Goal: Task Accomplishment & Management: Complete application form

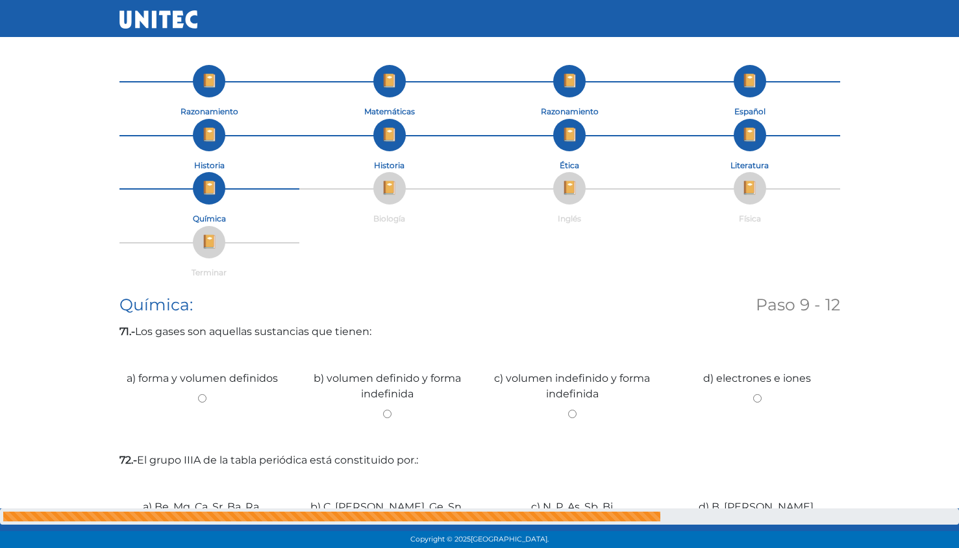
click at [579, 411] on input "c) volumen indefinido y forma indefinida" at bounding box center [573, 414] width 166 height 8
radio input "true"
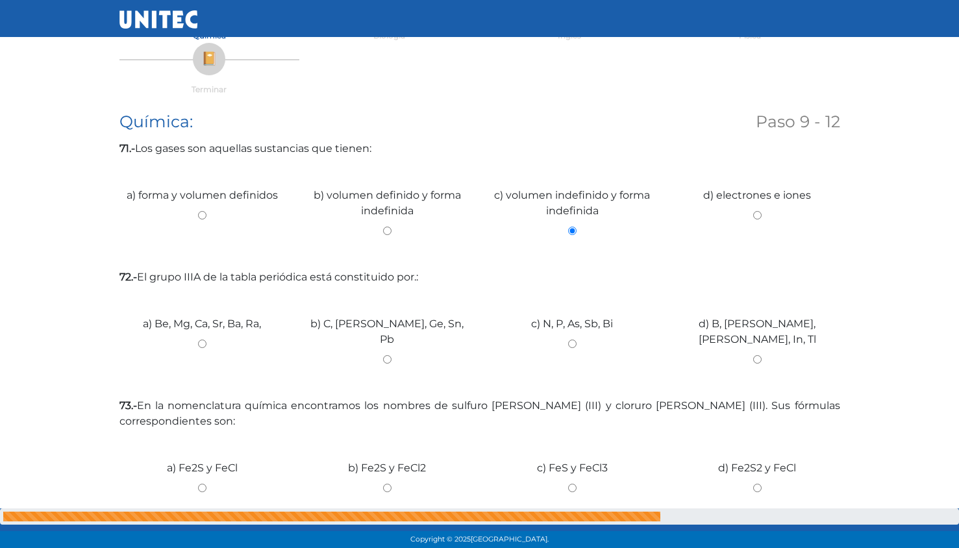
scroll to position [183, 0]
click at [762, 356] on input "d) B, [PERSON_NAME], [PERSON_NAME], In, Tl" at bounding box center [758, 360] width 166 height 8
radio input "true"
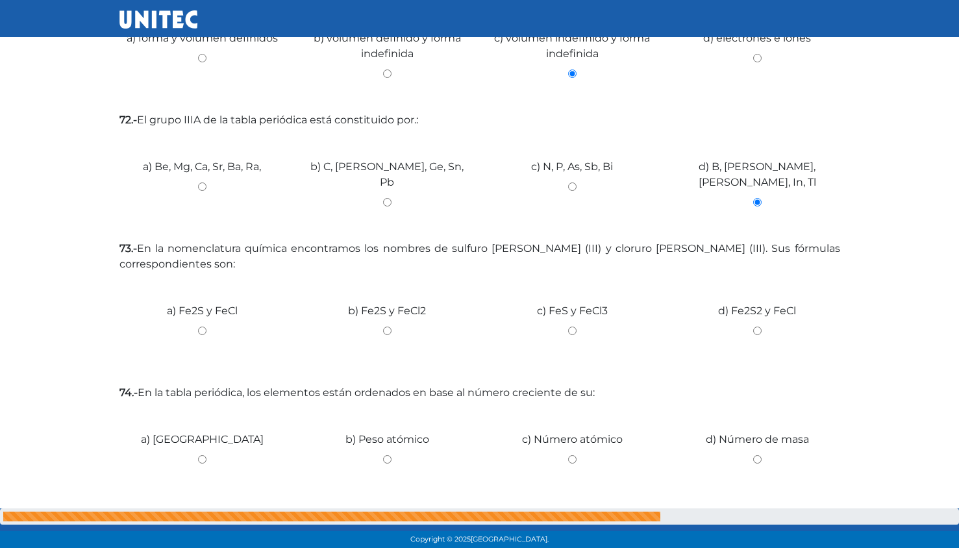
scroll to position [339, 0]
click at [566, 332] on input "c) FeS y FeCl3" at bounding box center [573, 332] width 166 height 8
radio input "true"
click at [821, 388] on label "74.- En la tabla periódica, los elementos están ordenados en base al número cre…" at bounding box center [480, 395] width 721 height 16
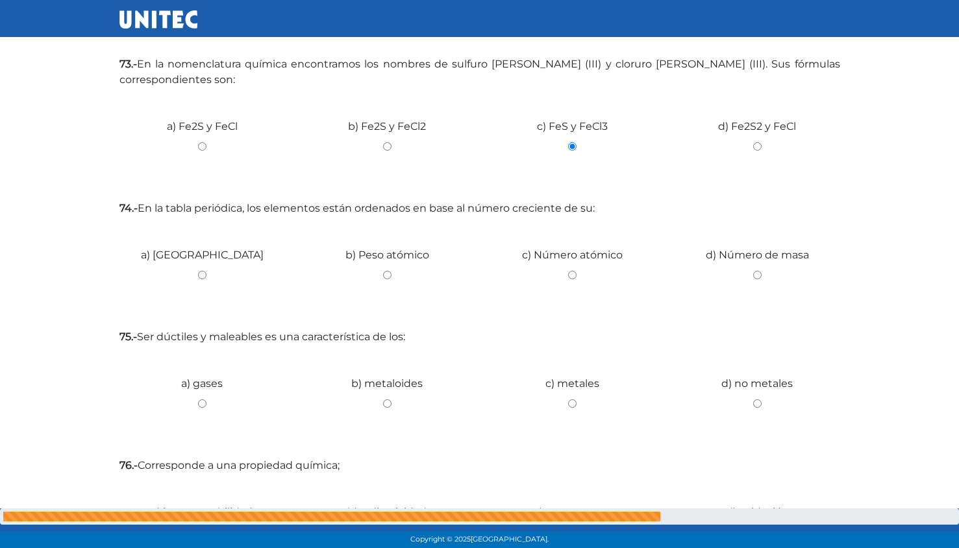
scroll to position [518, 0]
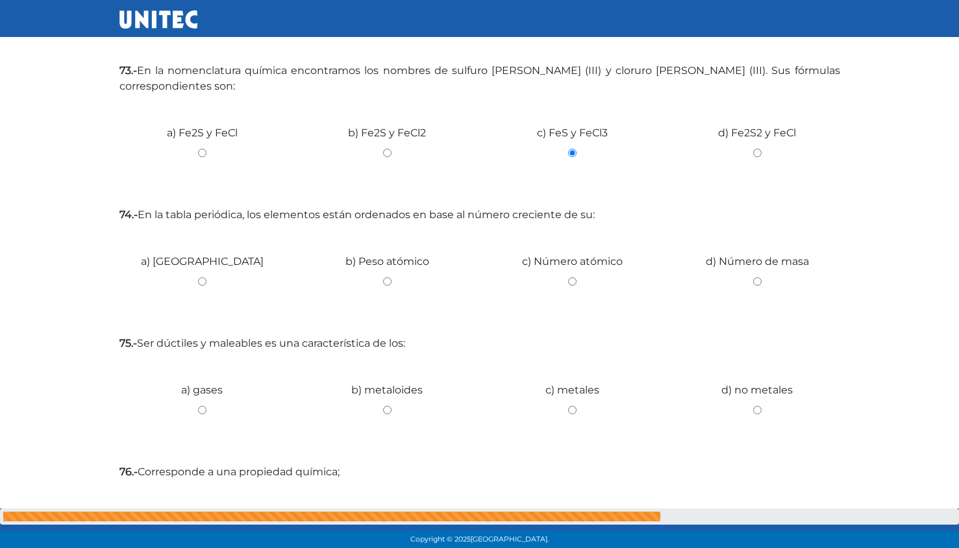
click at [572, 281] on input "c) Número atómico" at bounding box center [573, 281] width 166 height 8
radio input "true"
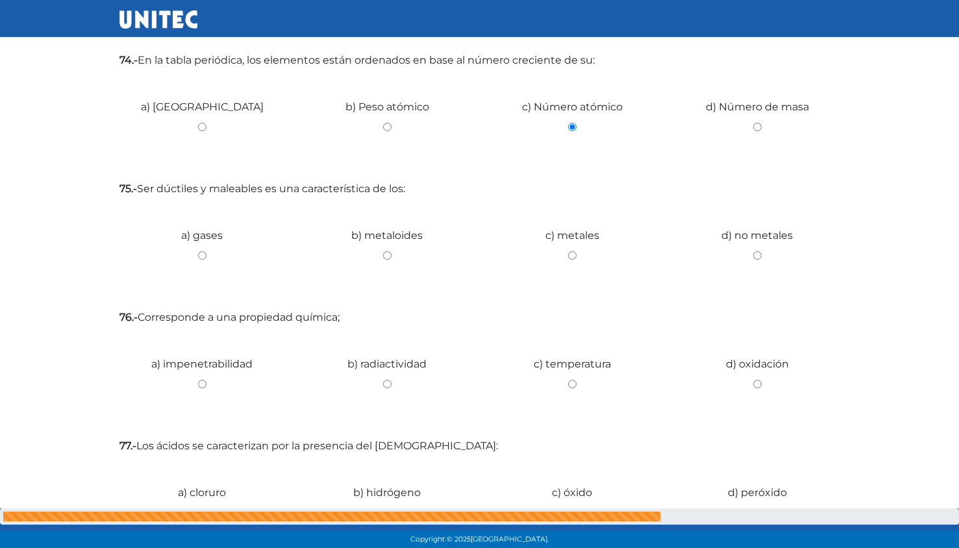
scroll to position [672, 0]
click at [582, 257] on input "c) metales" at bounding box center [573, 256] width 166 height 8
radio input "true"
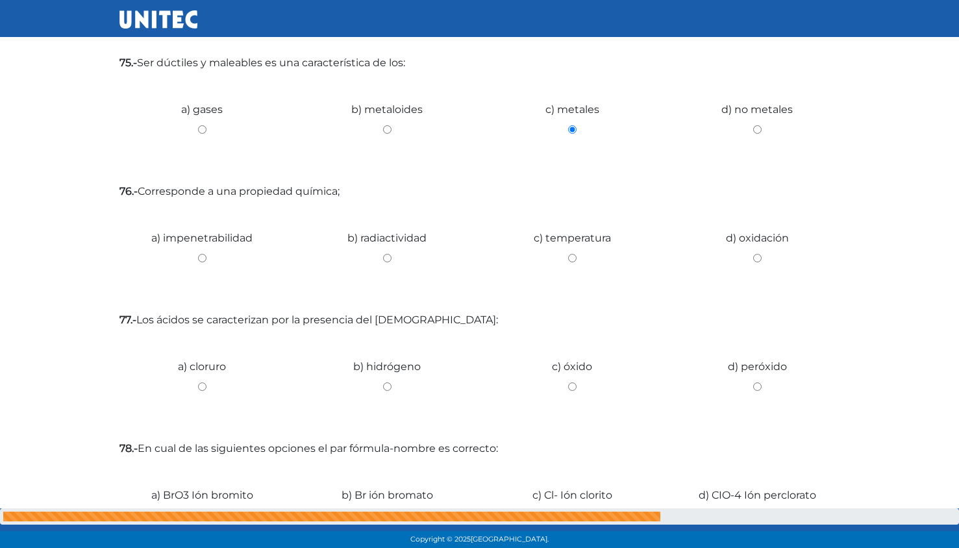
scroll to position [814, 0]
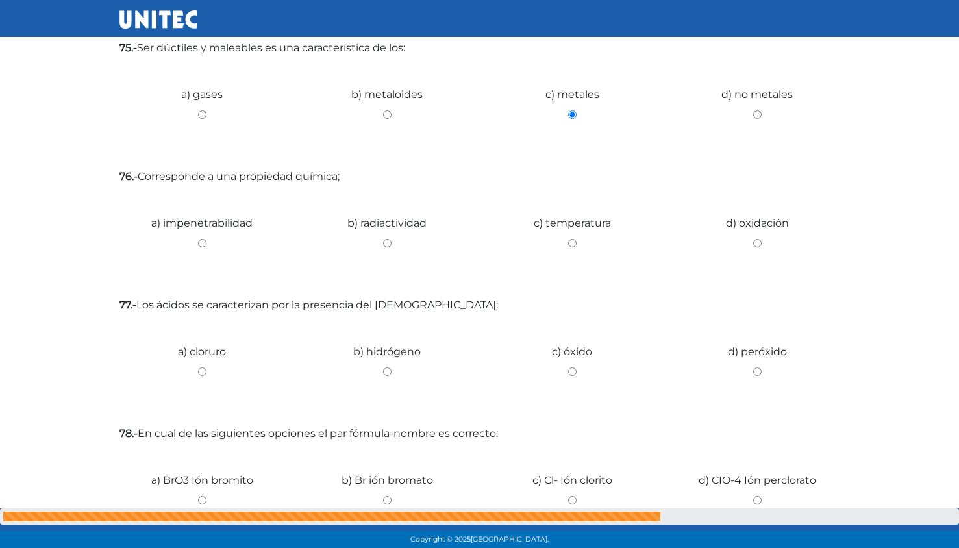
click at [772, 240] on input "d) oxidación" at bounding box center [758, 243] width 166 height 8
radio input "true"
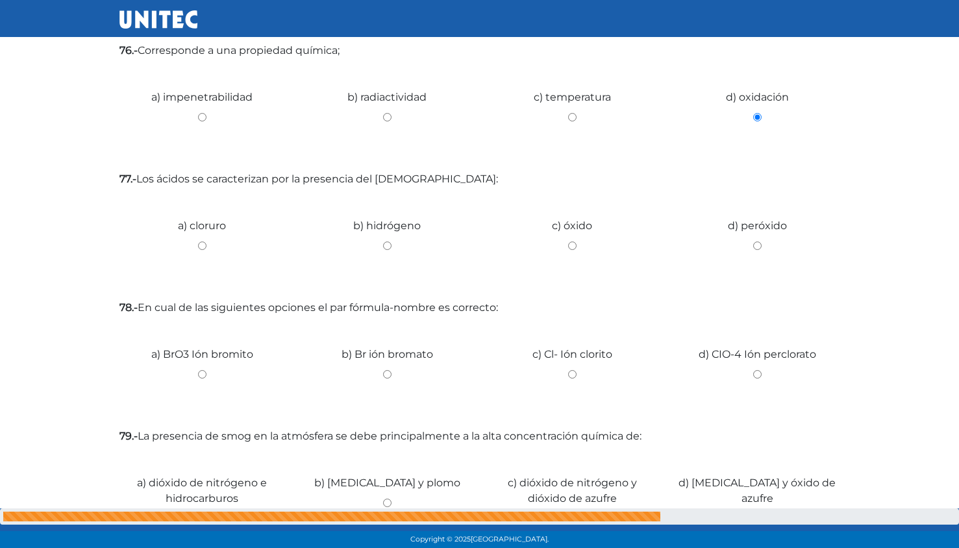
scroll to position [939, 0]
click at [382, 251] on input "b) hidrógeno" at bounding box center [388, 247] width 166 height 8
radio input "true"
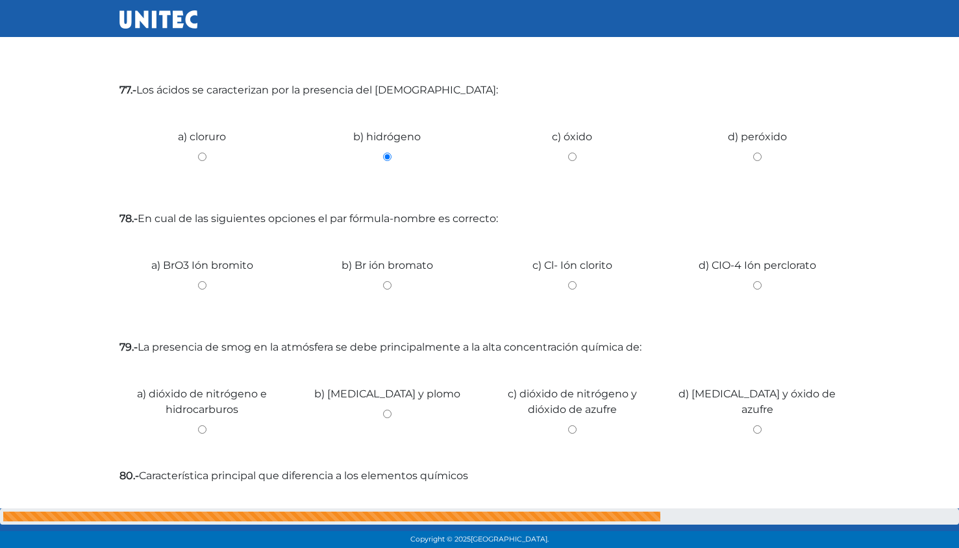
scroll to position [1029, 0]
click at [767, 286] on input "d) CIO-4 Ión perclorato" at bounding box center [758, 285] width 166 height 8
radio input "true"
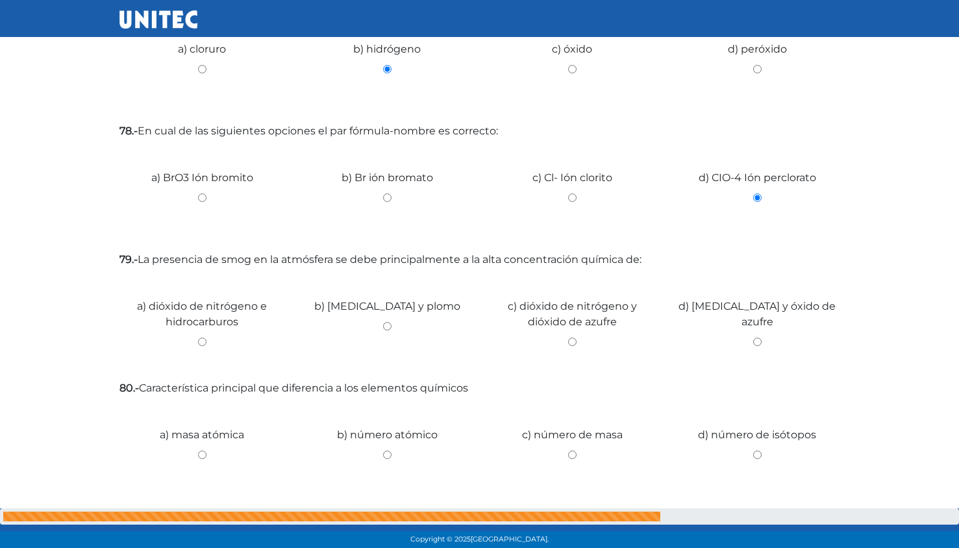
scroll to position [1158, 0]
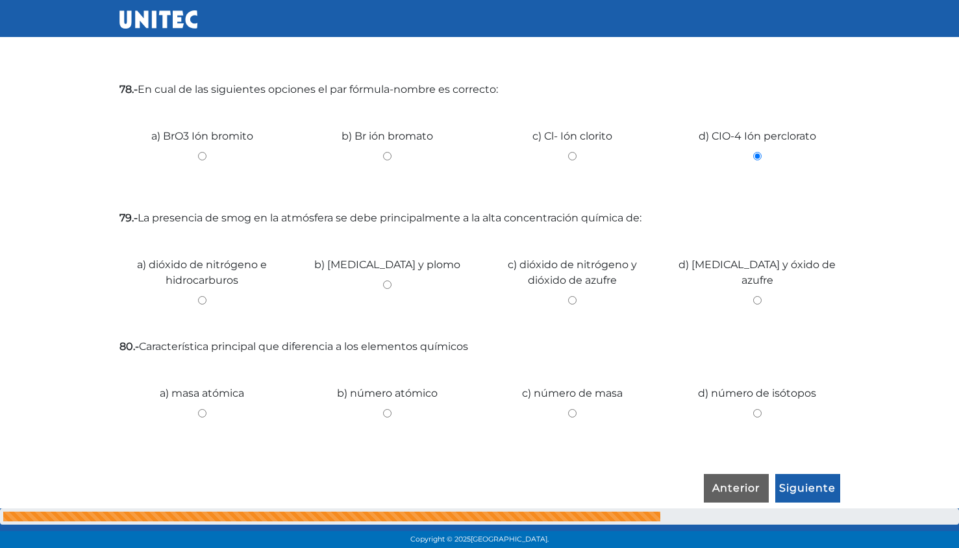
click at [569, 304] on input "c) dióxido de nitrógeno y dióxido de azufre" at bounding box center [573, 300] width 166 height 8
radio input "true"
click at [405, 414] on input "b) número atómico" at bounding box center [388, 413] width 166 height 8
radio input "true"
click at [810, 494] on input "Siguiente" at bounding box center [808, 489] width 65 height 30
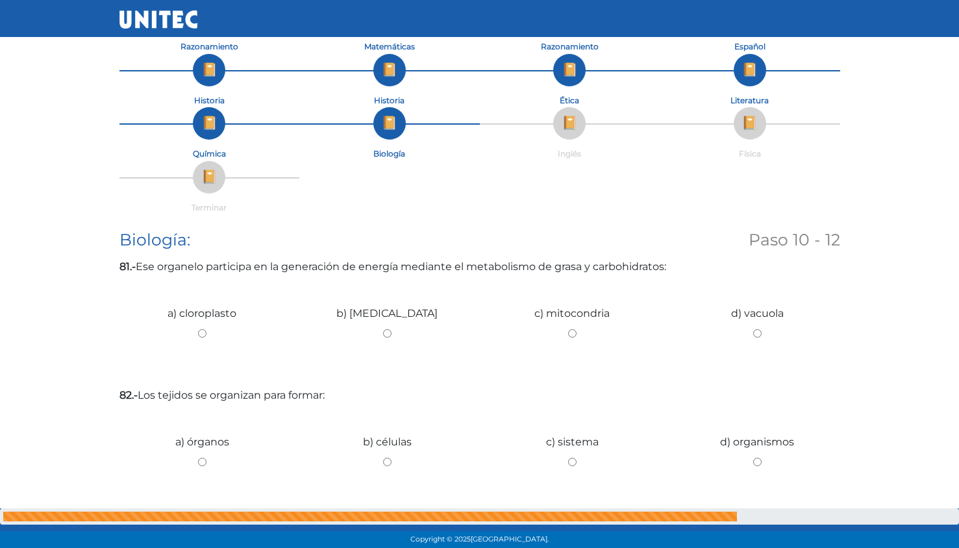
scroll to position [0, 0]
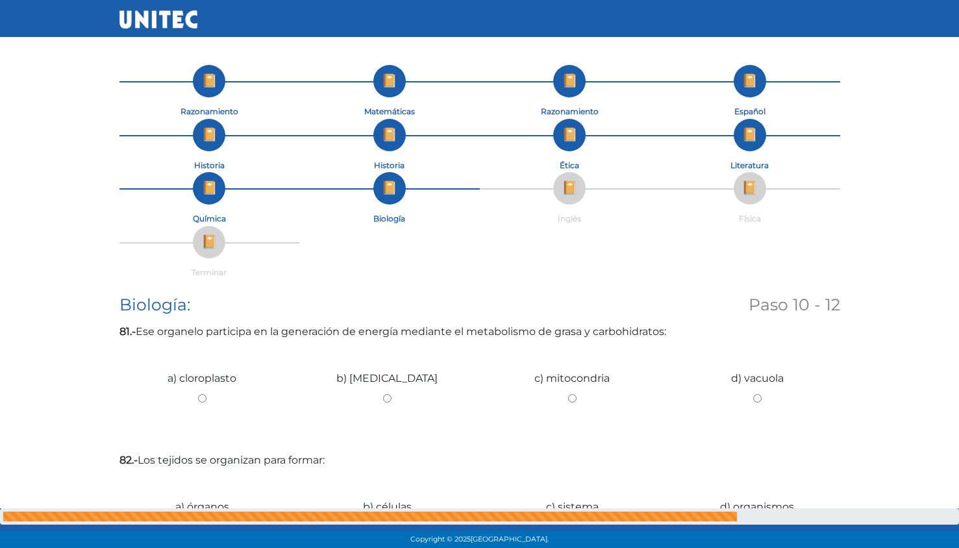
click at [570, 400] on input "c) mitocondria" at bounding box center [573, 398] width 166 height 8
radio input "true"
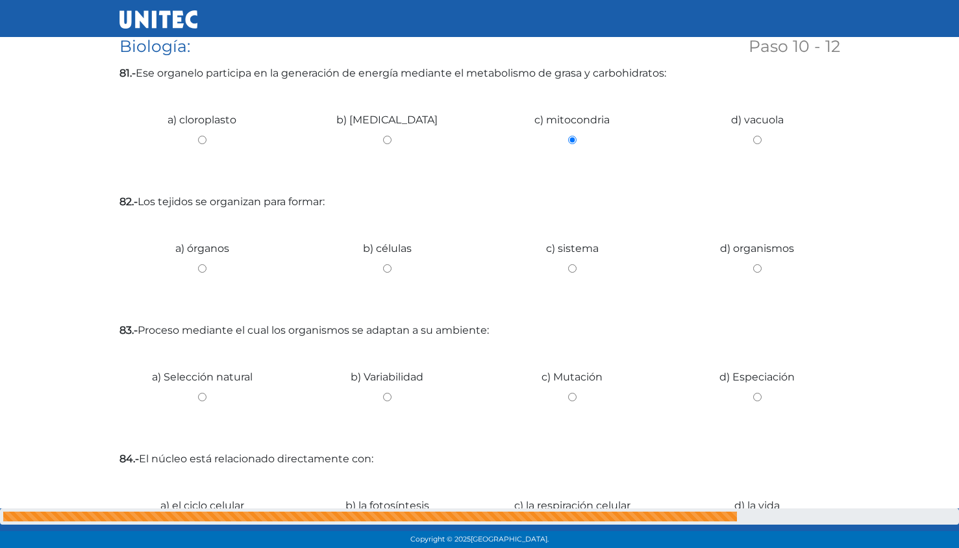
scroll to position [264, 0]
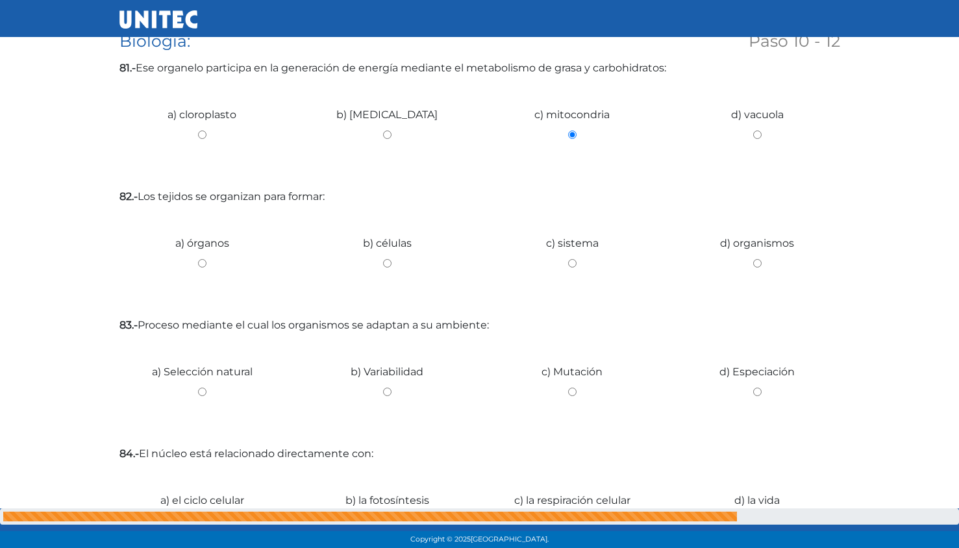
click at [207, 262] on input "a) órganos" at bounding box center [203, 263] width 166 height 8
radio input "true"
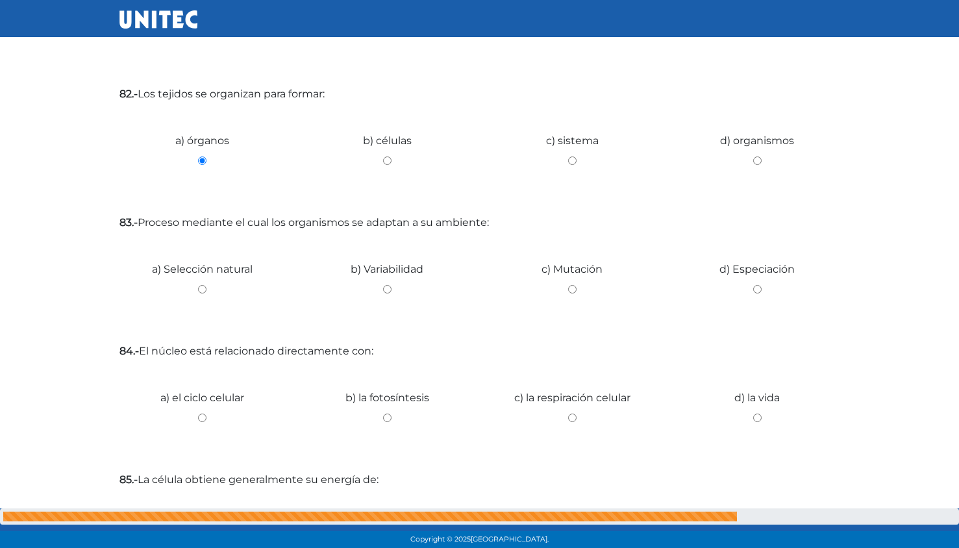
scroll to position [414, 0]
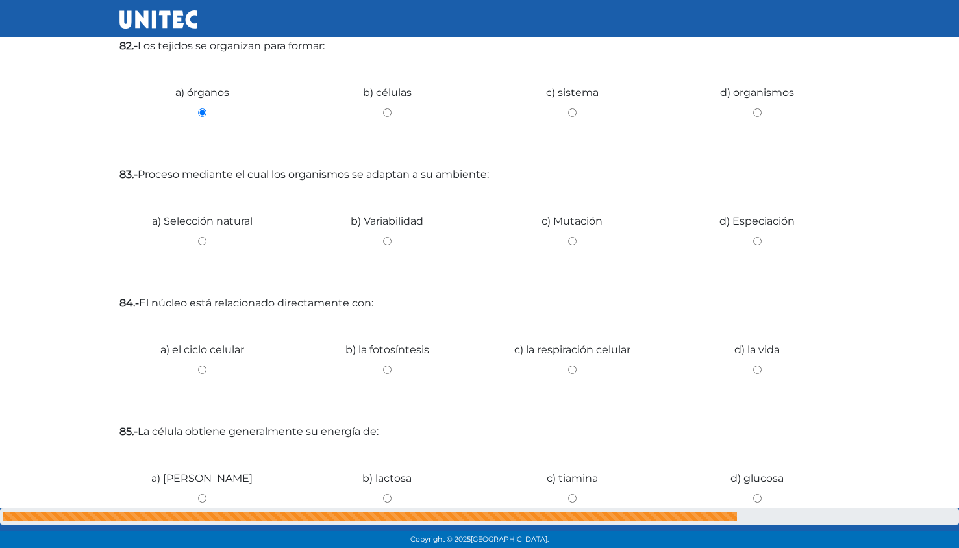
click at [208, 243] on input "a) Selección natural" at bounding box center [203, 241] width 166 height 8
radio input "true"
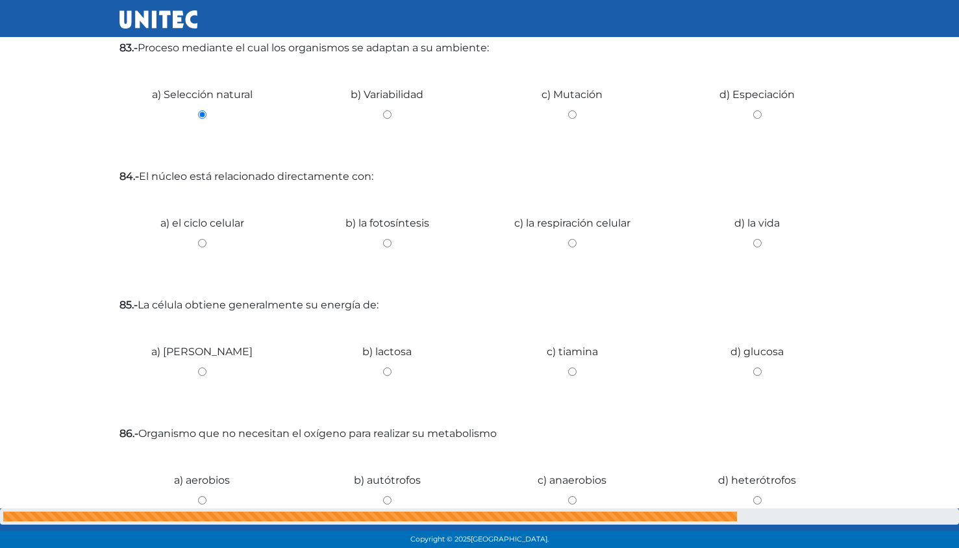
scroll to position [542, 0]
click at [207, 242] on input "a) el ciclo celular" at bounding box center [203, 242] width 166 height 8
radio input "true"
click at [758, 372] on input "d) glucosa" at bounding box center [758, 370] width 166 height 8
radio input "true"
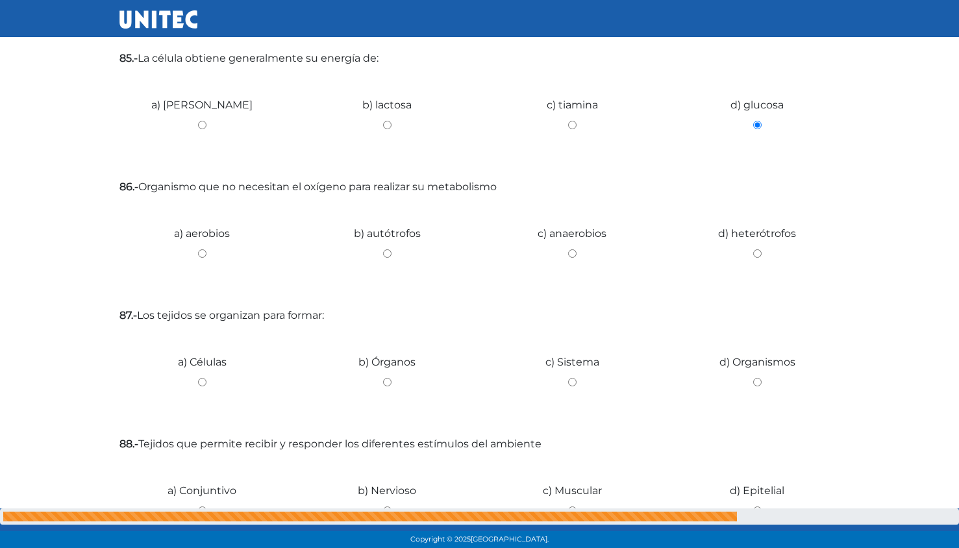
scroll to position [789, 0]
click at [572, 253] on input "c) anaerobios" at bounding box center [573, 253] width 166 height 8
radio input "true"
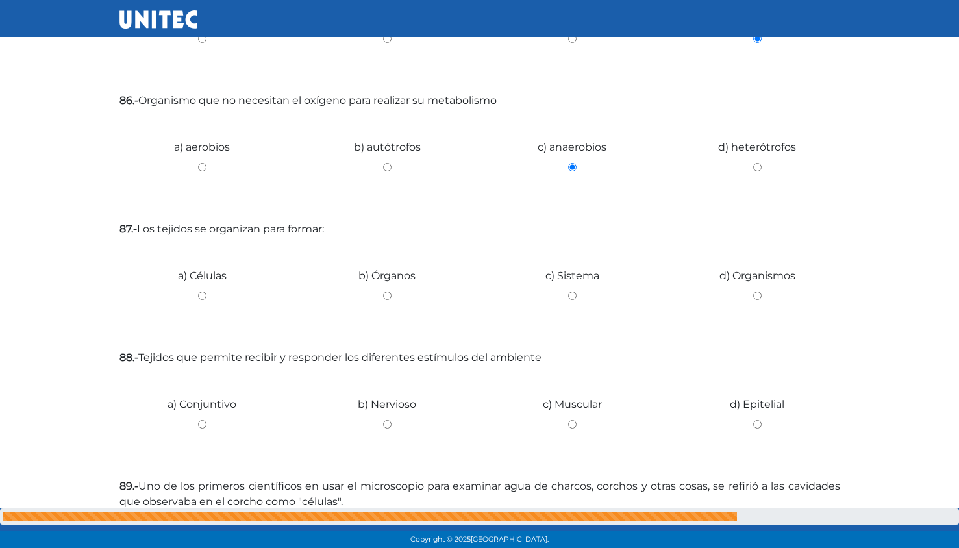
scroll to position [874, 0]
click at [379, 299] on input "b) Órganos" at bounding box center [388, 296] width 166 height 8
radio input "true"
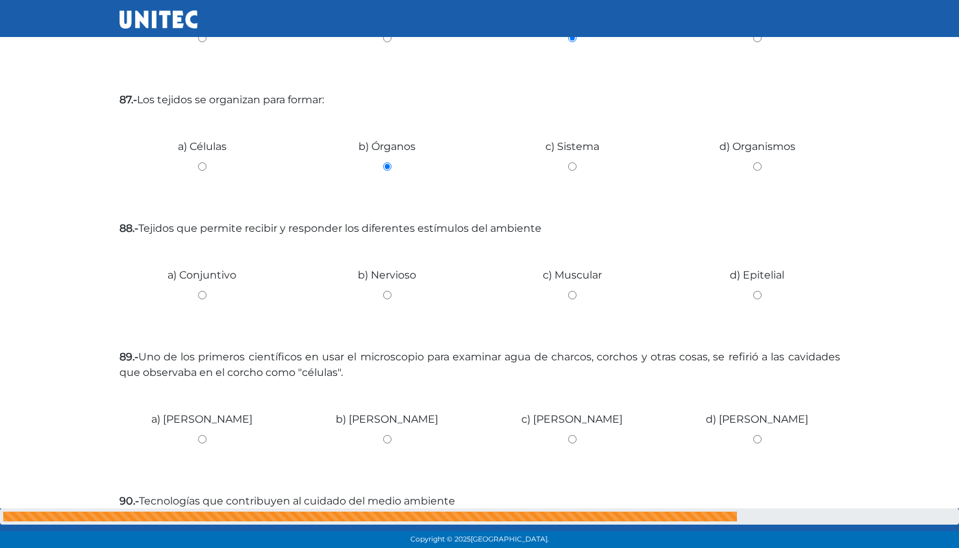
scroll to position [1006, 0]
click at [393, 290] on input "b) Nervioso" at bounding box center [388, 293] width 166 height 8
radio input "true"
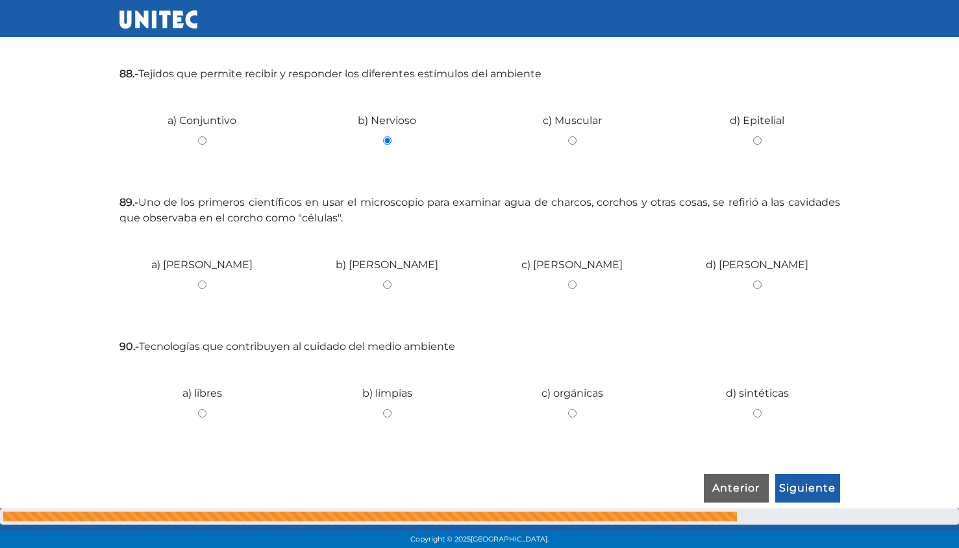
scroll to position [1156, 0]
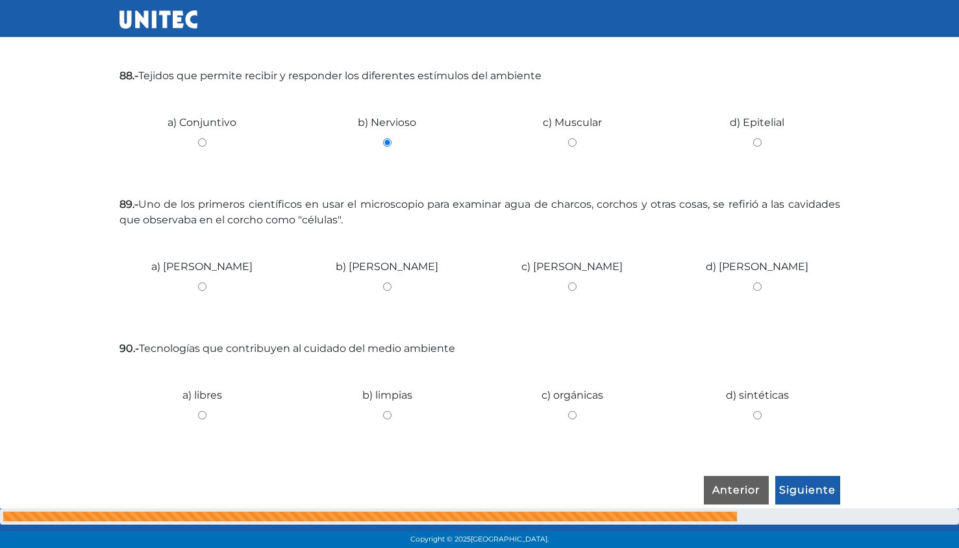
click at [209, 285] on input "a) [PERSON_NAME]" at bounding box center [203, 287] width 166 height 8
radio input "true"
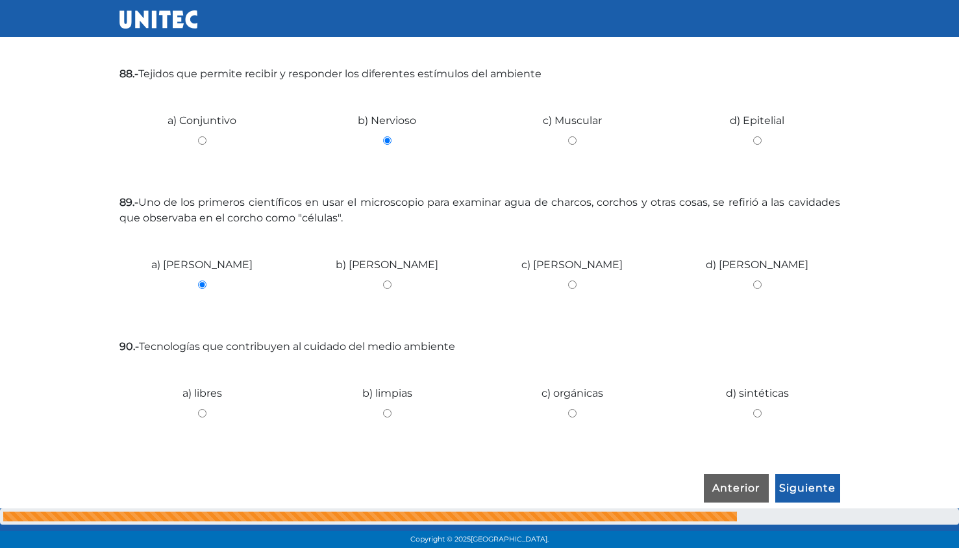
click at [388, 414] on input "b) limpias" at bounding box center [388, 413] width 166 height 8
radio input "true"
click at [811, 498] on input "Siguiente" at bounding box center [808, 489] width 65 height 30
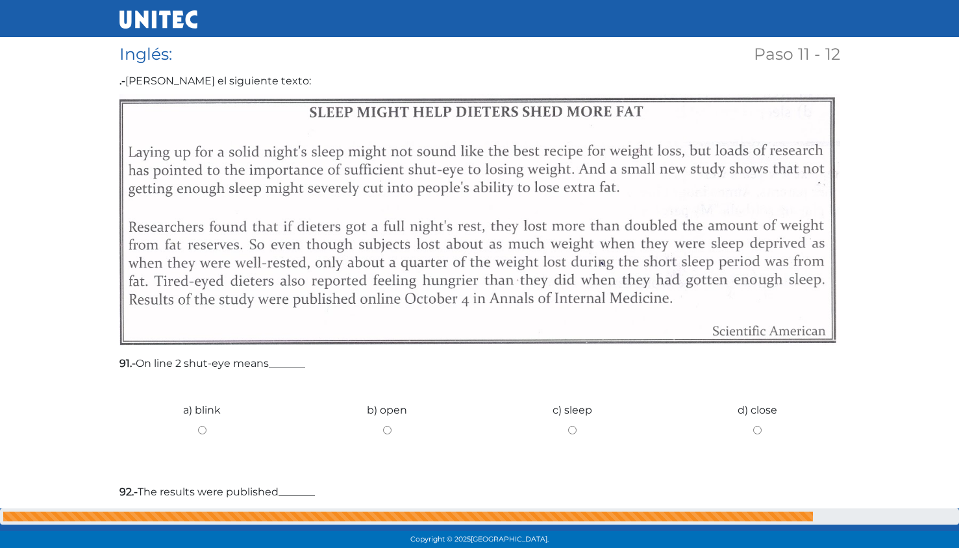
scroll to position [249, 0]
click at [565, 435] on input "c) sleep" at bounding box center [573, 431] width 166 height 8
radio input "true"
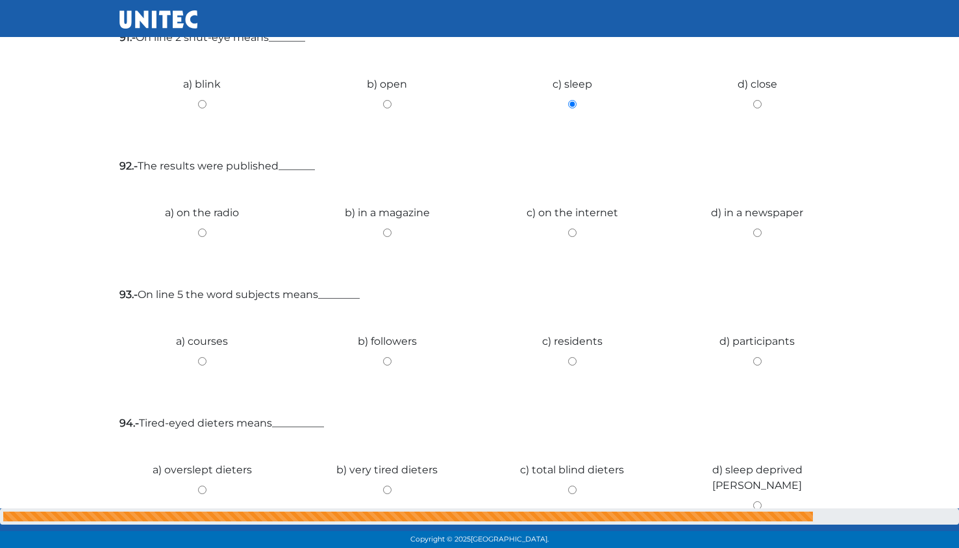
scroll to position [576, 0]
click at [570, 251] on div "c) on the internet" at bounding box center [572, 229] width 185 height 97
click at [575, 235] on input "c) on the internet" at bounding box center [573, 234] width 166 height 8
radio input "true"
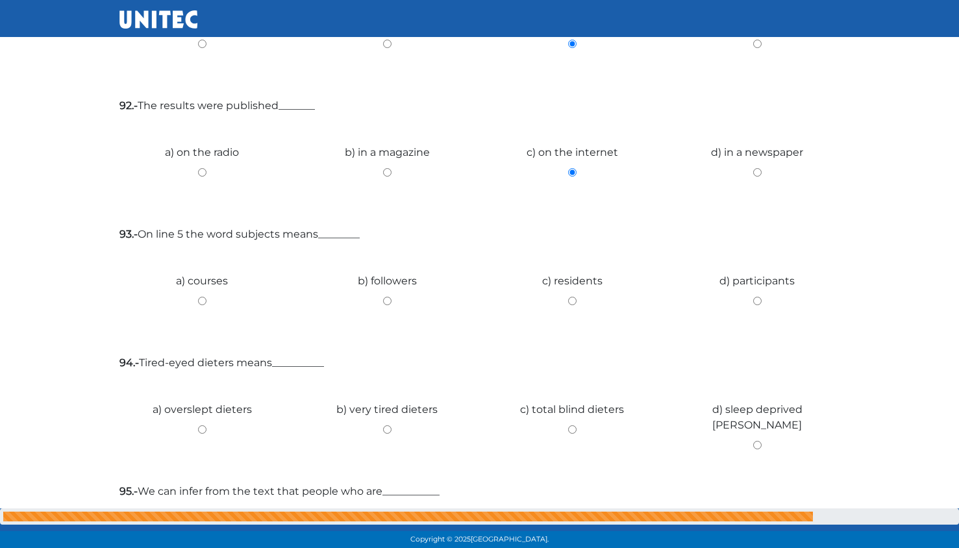
scroll to position [639, 0]
click at [748, 303] on input "d) participants" at bounding box center [758, 300] width 166 height 8
radio input "true"
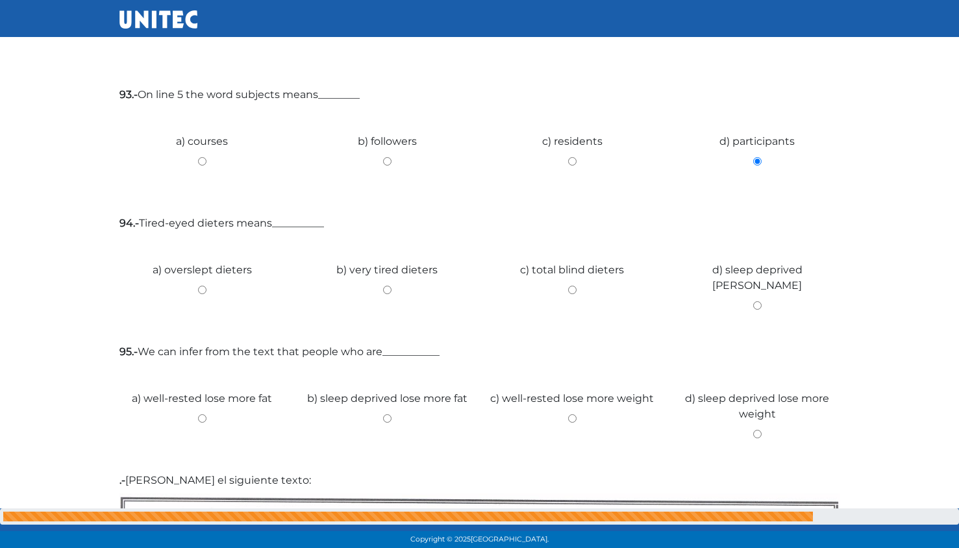
scroll to position [774, 0]
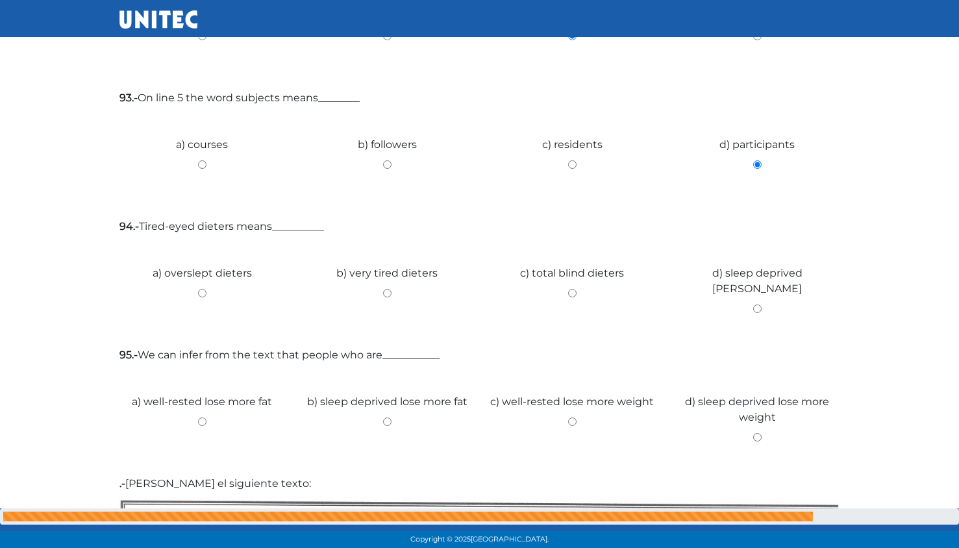
click at [752, 305] on input "d) sleep deprived [PERSON_NAME]" at bounding box center [758, 309] width 166 height 8
radio input "true"
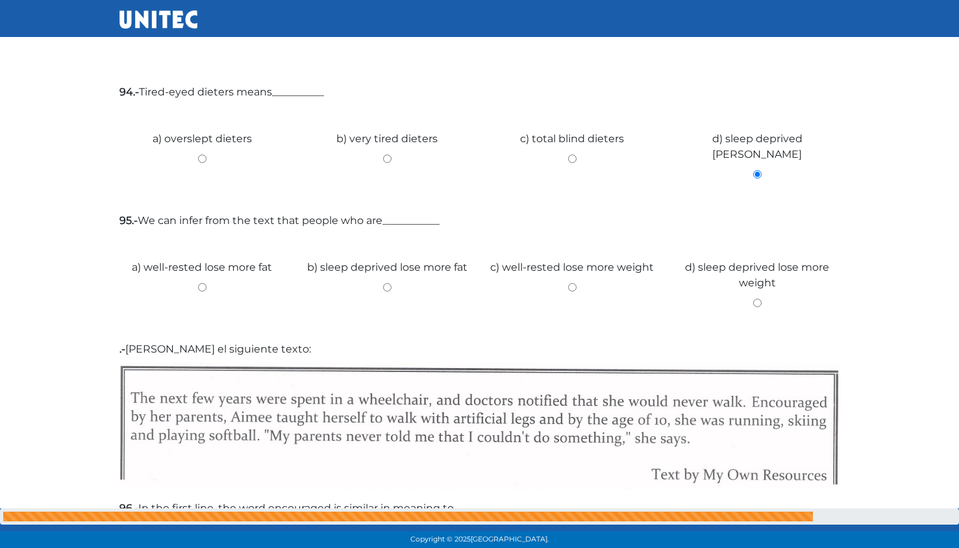
scroll to position [909, 0]
click at [572, 288] on input "c) well-rested lose more weight" at bounding box center [573, 287] width 166 height 8
radio input "true"
click at [195, 287] on input "a) well-rested lose more fat" at bounding box center [203, 287] width 166 height 8
radio input "true"
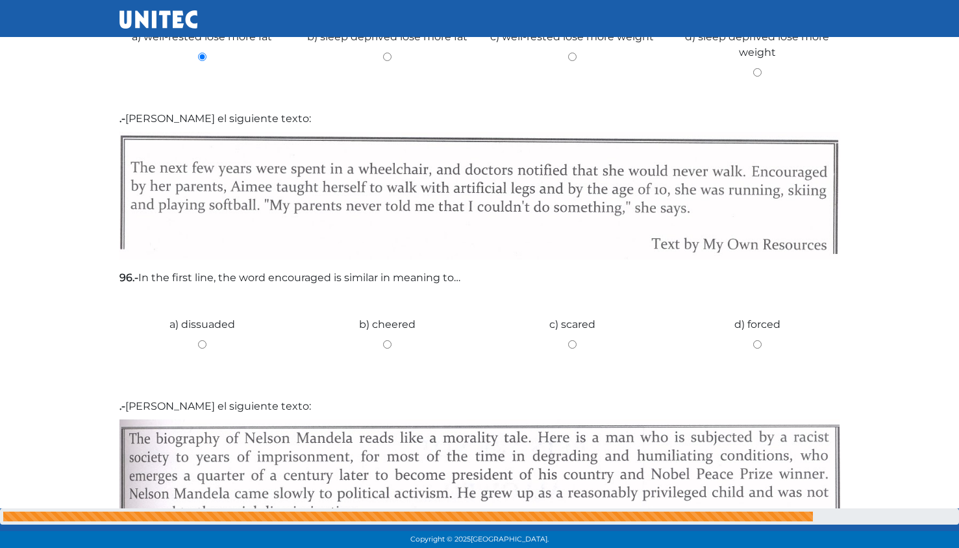
scroll to position [1140, 0]
click at [388, 341] on input "b) cheered" at bounding box center [388, 343] width 166 height 8
radio input "true"
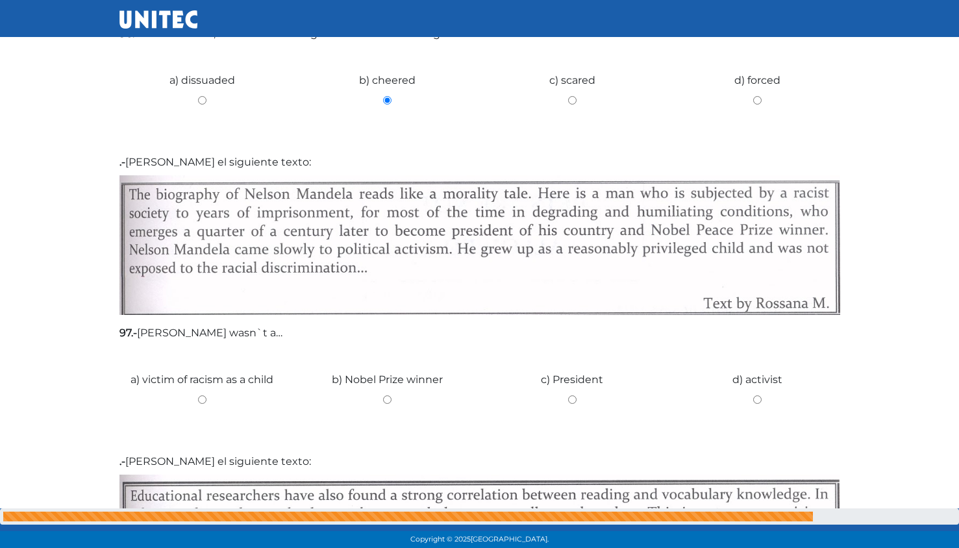
scroll to position [1396, 0]
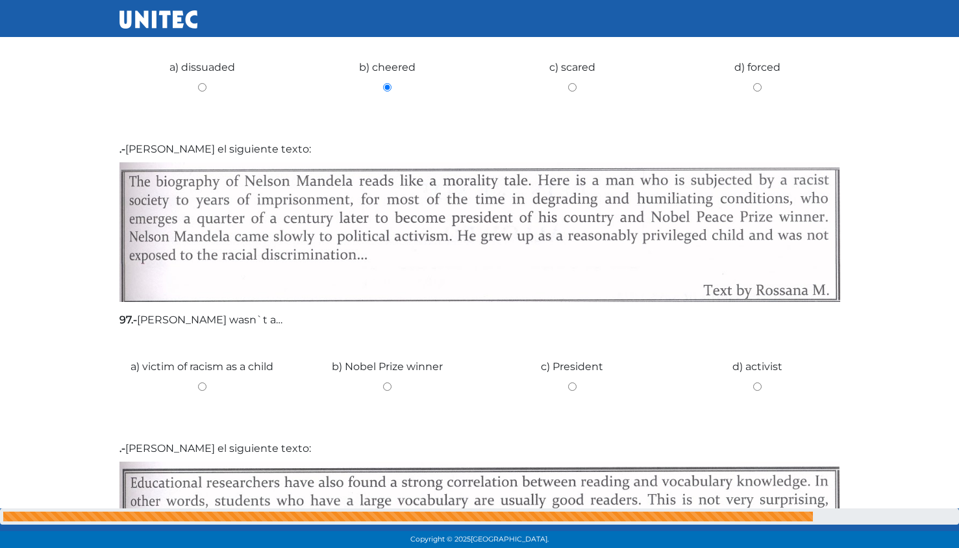
click at [203, 386] on input "a) victim of racism as a child" at bounding box center [203, 387] width 166 height 8
radio input "true"
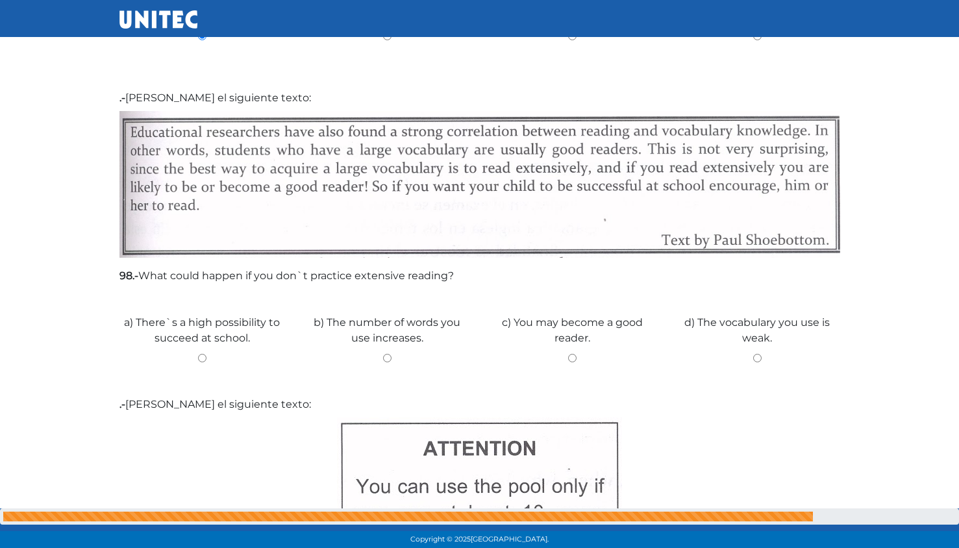
scroll to position [1747, 0]
click at [765, 359] on input "d) The vocabulary you use is weak." at bounding box center [758, 357] width 166 height 8
radio input "true"
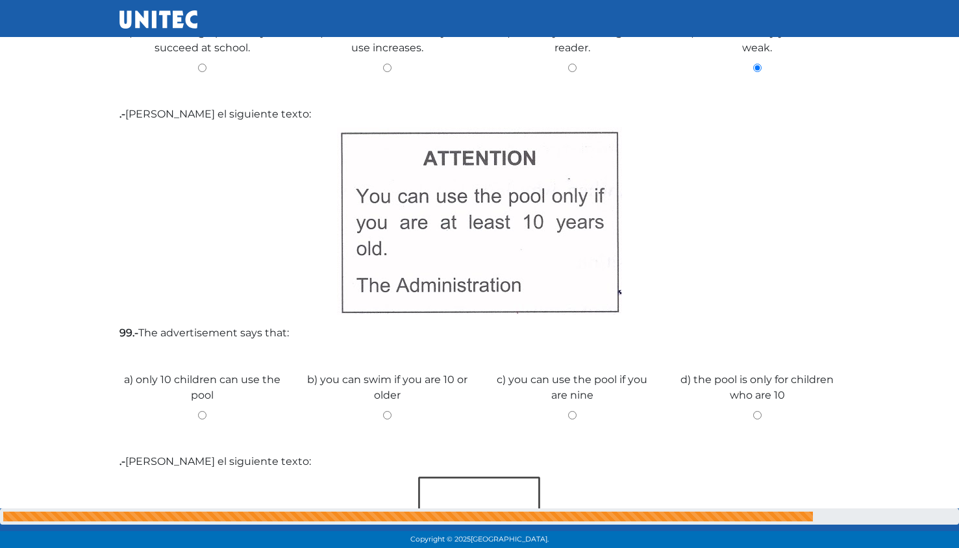
scroll to position [2037, 0]
click at [389, 416] on input "b) you can swim if you are 10 or older" at bounding box center [388, 415] width 166 height 8
radio input "true"
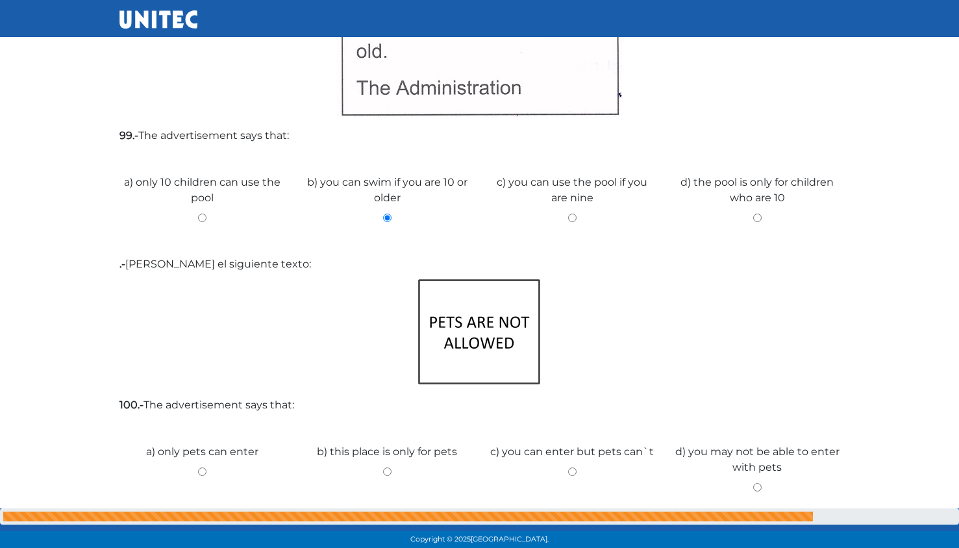
scroll to position [2292, 0]
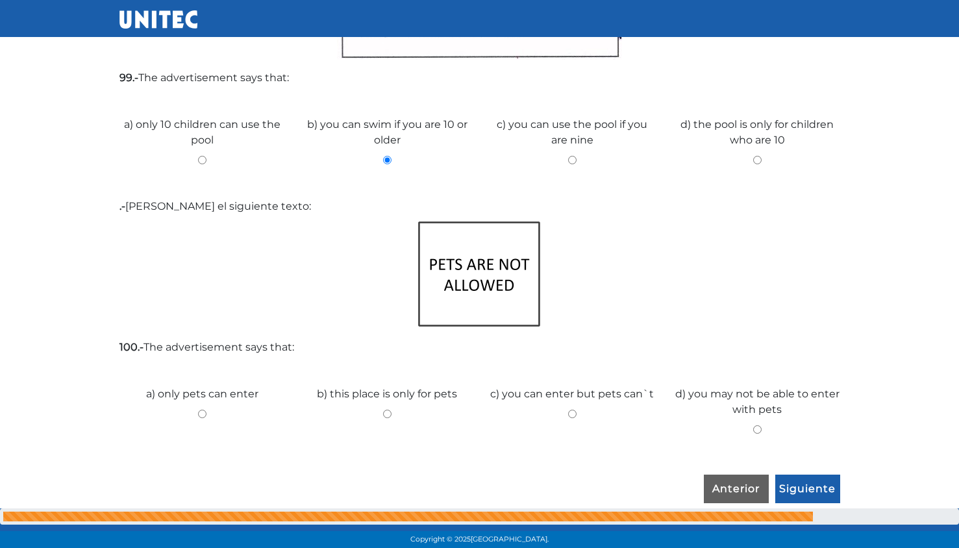
click at [572, 416] on input "c) you can enter but pets can`t" at bounding box center [573, 414] width 166 height 8
radio input "true"
click at [822, 490] on input "Siguiente" at bounding box center [808, 490] width 65 height 30
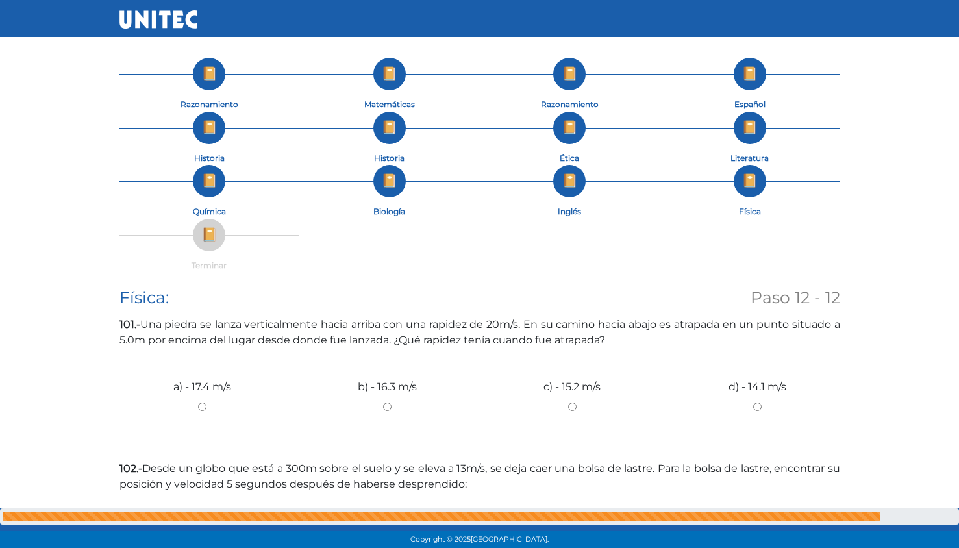
scroll to position [0, 0]
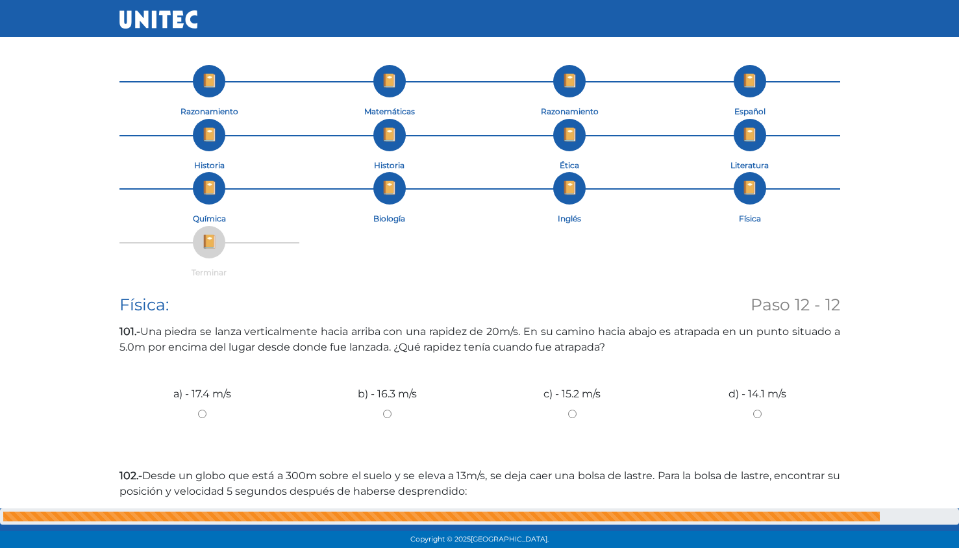
click at [201, 415] on input "a) - 17.4 m/s" at bounding box center [203, 414] width 166 height 8
radio input "true"
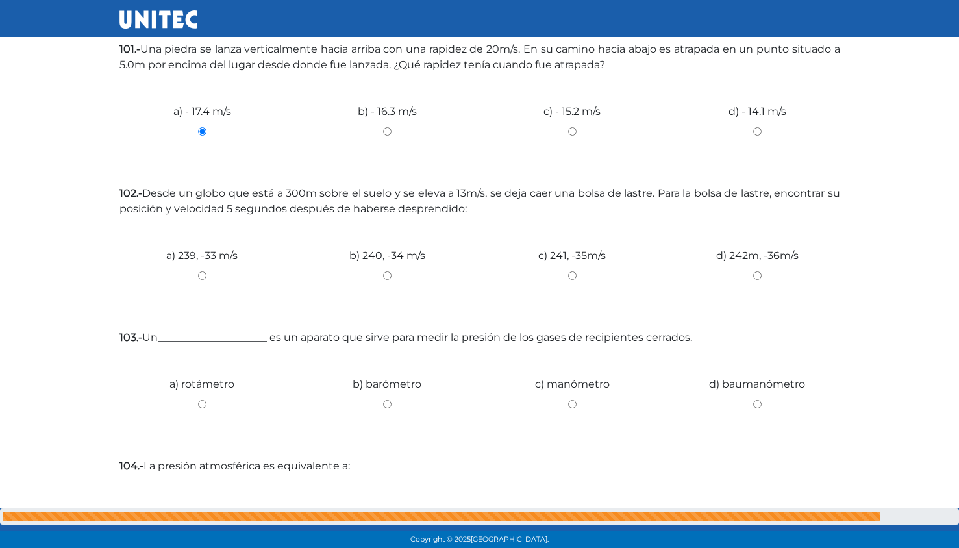
scroll to position [283, 0]
click at [759, 279] on input "d) 242m, -36m/s" at bounding box center [758, 276] width 166 height 8
radio input "true"
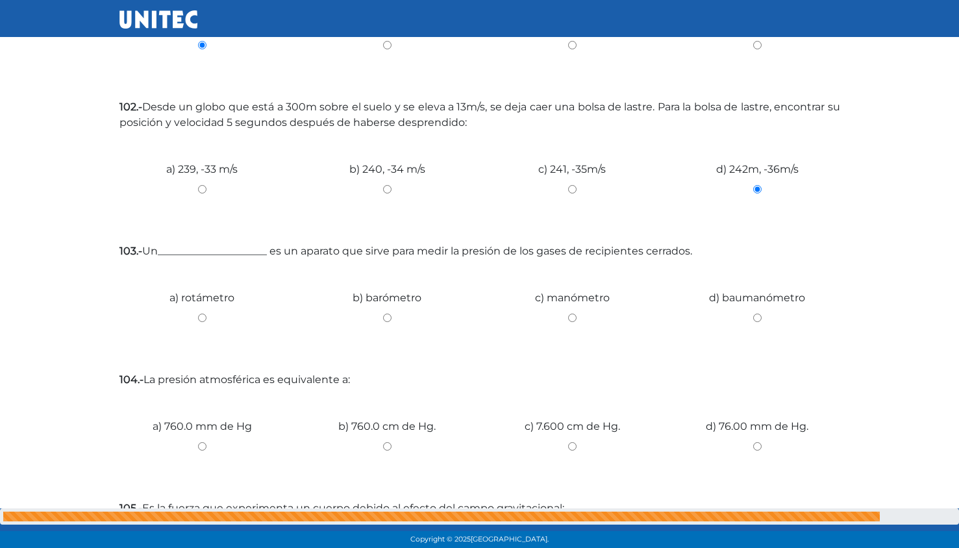
scroll to position [371, 0]
click at [567, 333] on div "c) manómetro" at bounding box center [572, 310] width 185 height 97
click at [583, 318] on input "c) manómetro" at bounding box center [573, 316] width 166 height 8
radio input "true"
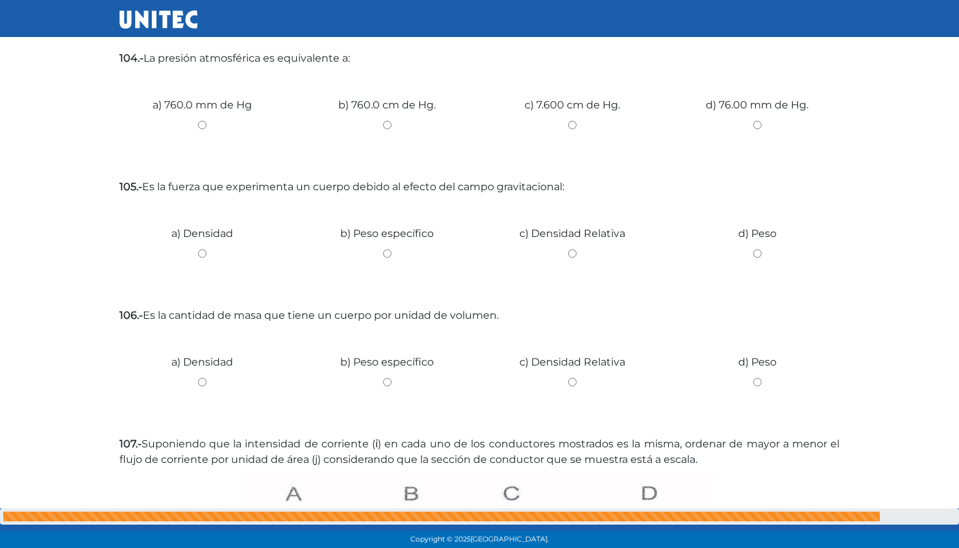
scroll to position [696, 0]
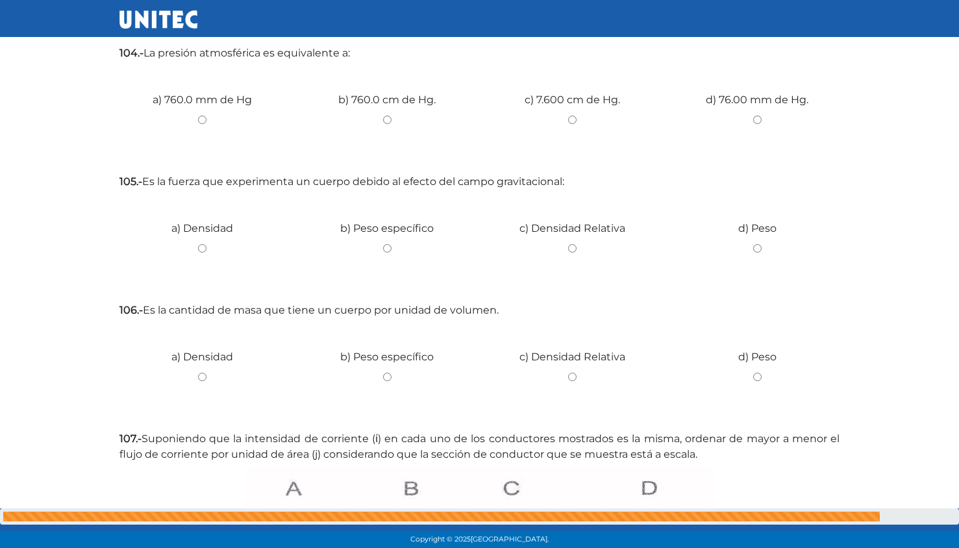
click at [197, 123] on input "a) 760.0 mm de Hg" at bounding box center [203, 120] width 166 height 8
radio input "true"
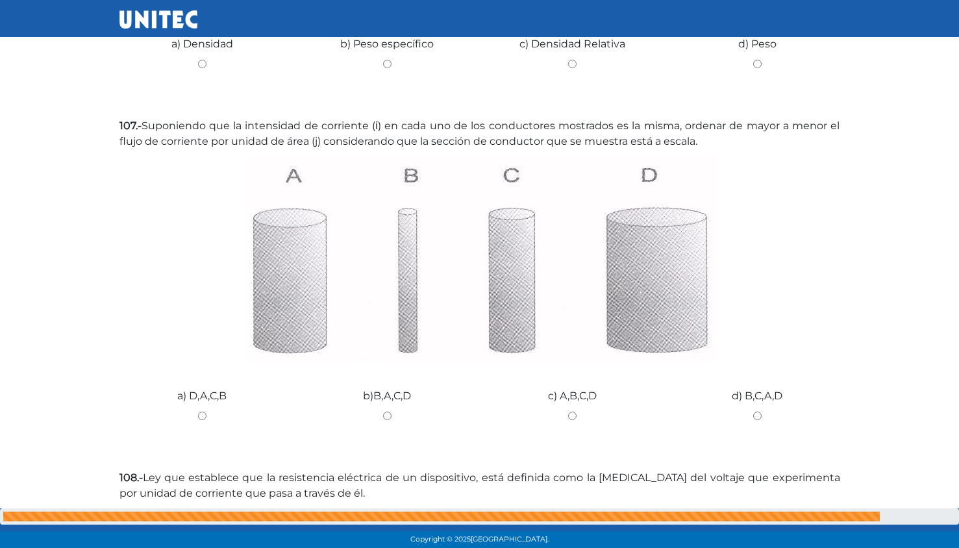
scroll to position [1009, 0]
click at [393, 411] on input "b)B,A,C,D" at bounding box center [388, 415] width 166 height 8
radio input "true"
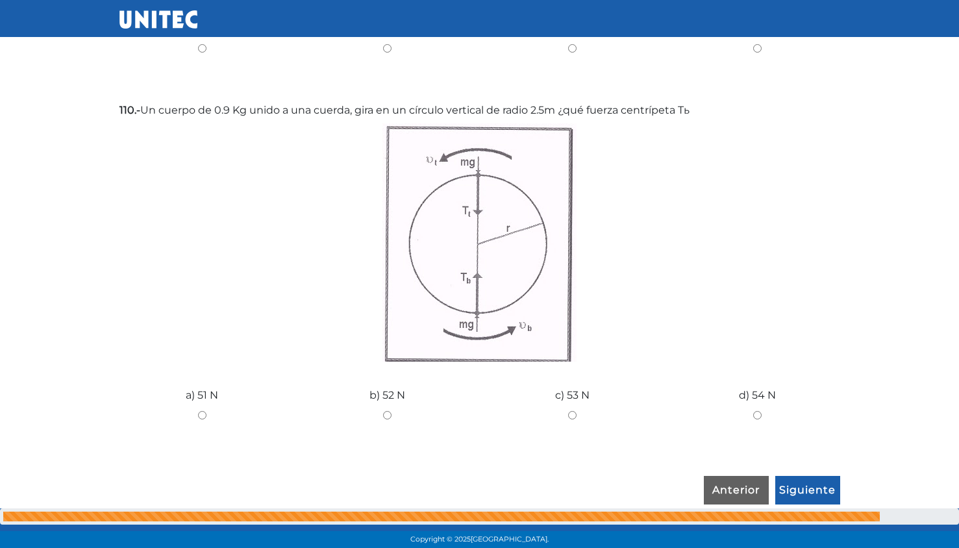
scroll to position [1651, 0]
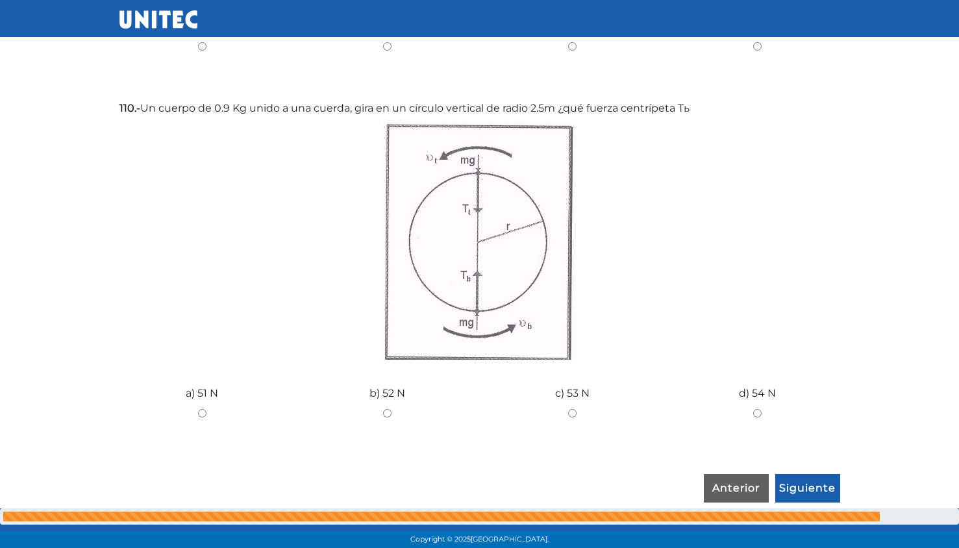
click at [385, 414] on input "b) 52 N" at bounding box center [388, 413] width 166 height 8
radio input "true"
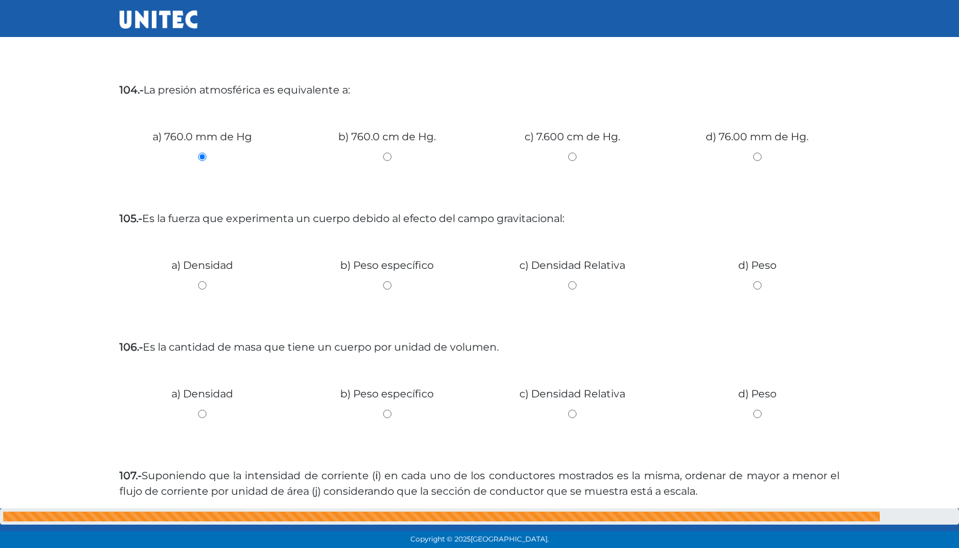
scroll to position [655, 0]
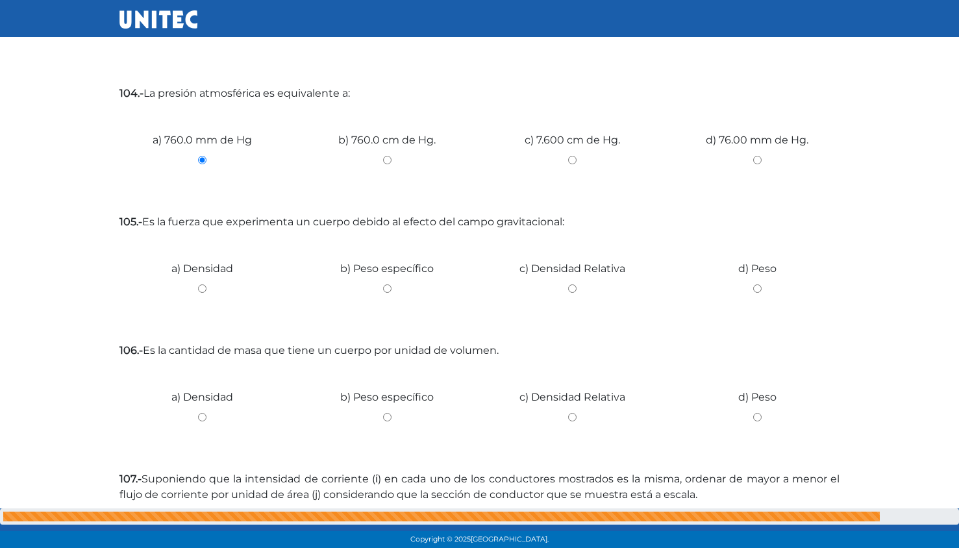
click at [776, 292] on input "d) Peso" at bounding box center [758, 289] width 166 height 8
radio input "true"
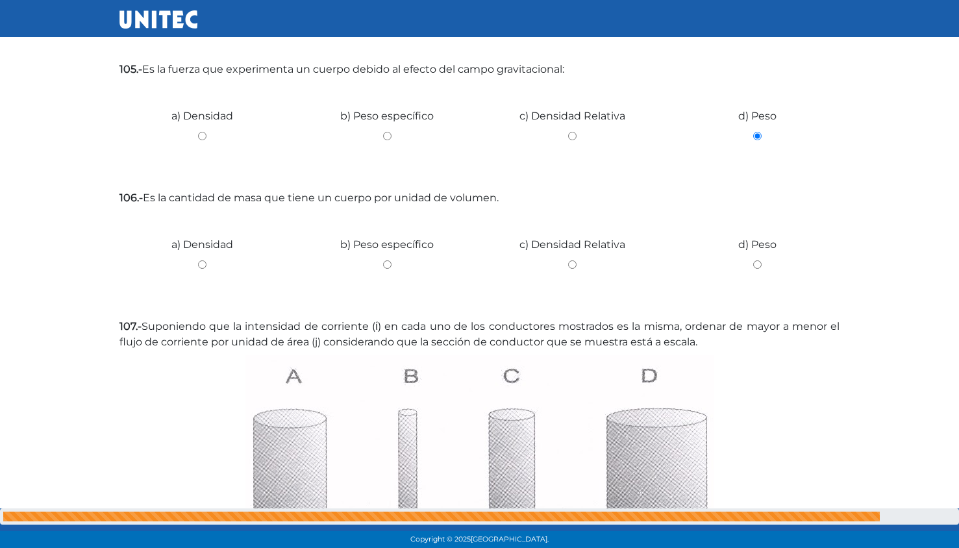
scroll to position [804, 0]
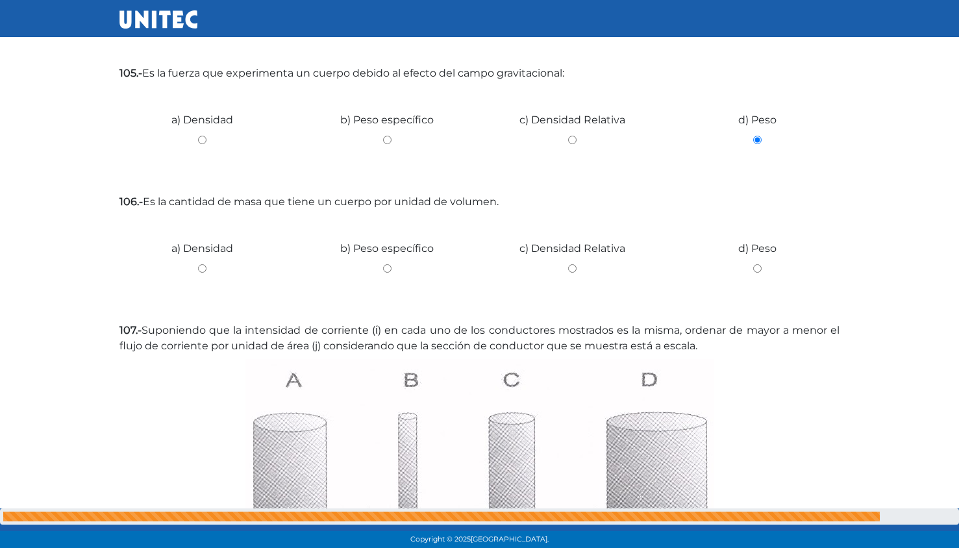
click at [397, 273] on input "b) Peso específico" at bounding box center [388, 268] width 166 height 8
radio input "true"
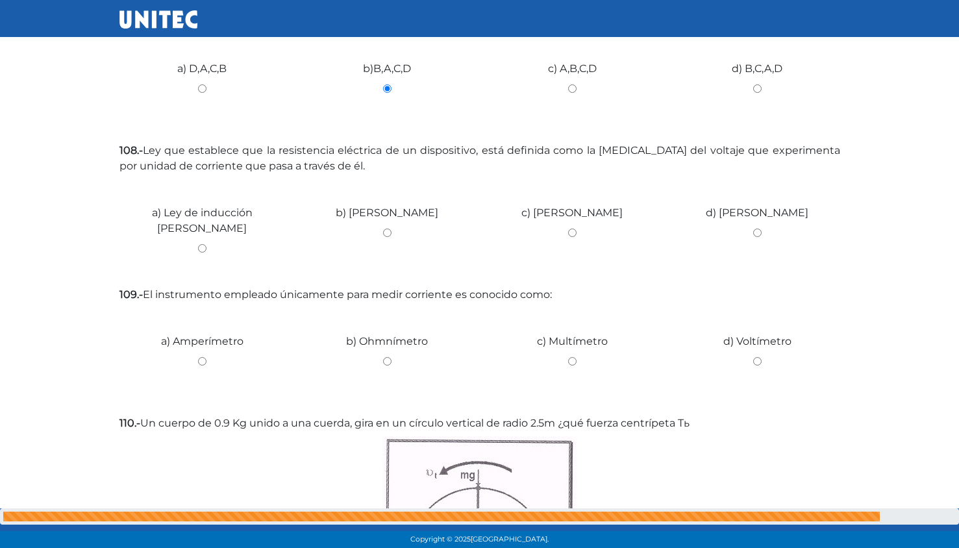
scroll to position [1330, 0]
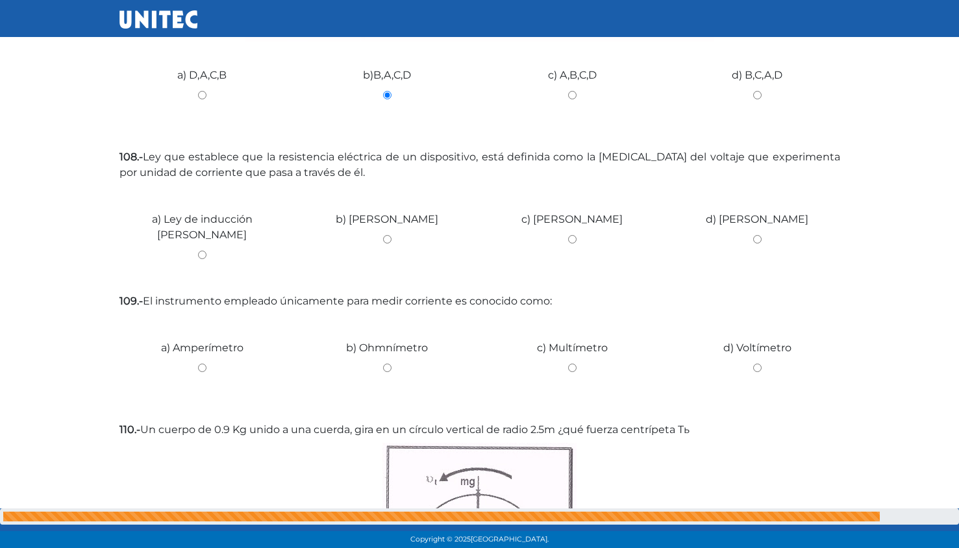
click at [757, 236] on input "d) [PERSON_NAME]" at bounding box center [758, 239] width 166 height 8
radio input "true"
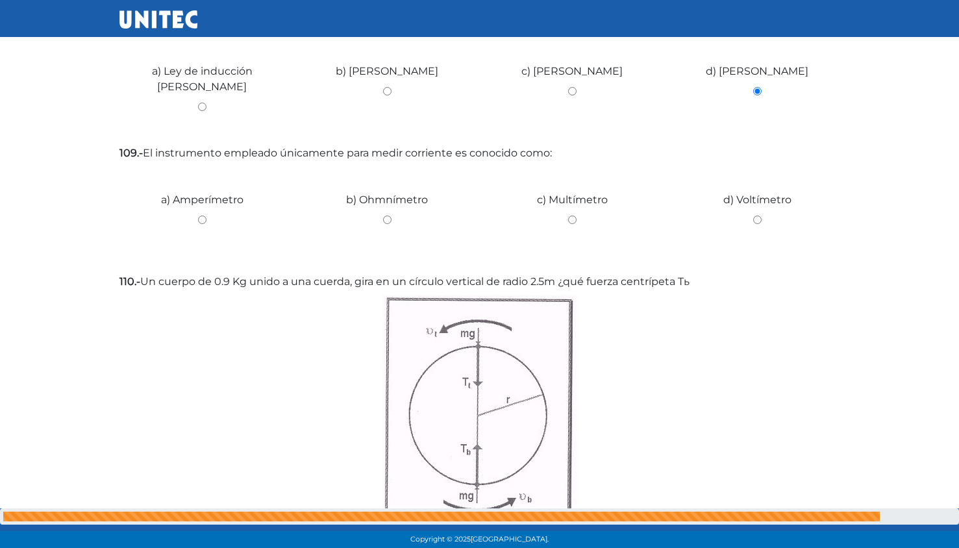
scroll to position [1479, 0]
click at [209, 220] on input "a) Amperímetro" at bounding box center [203, 218] width 166 height 8
radio input "true"
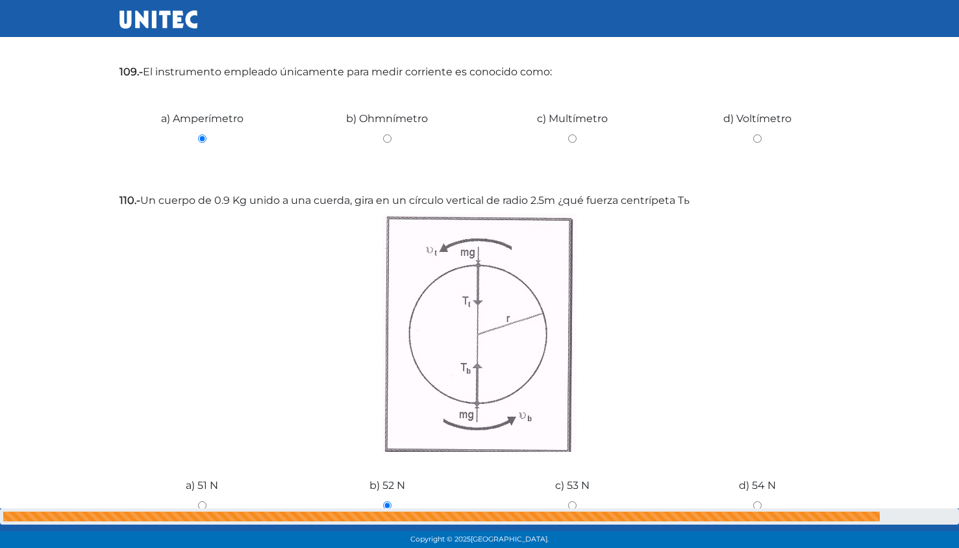
scroll to position [1651, 0]
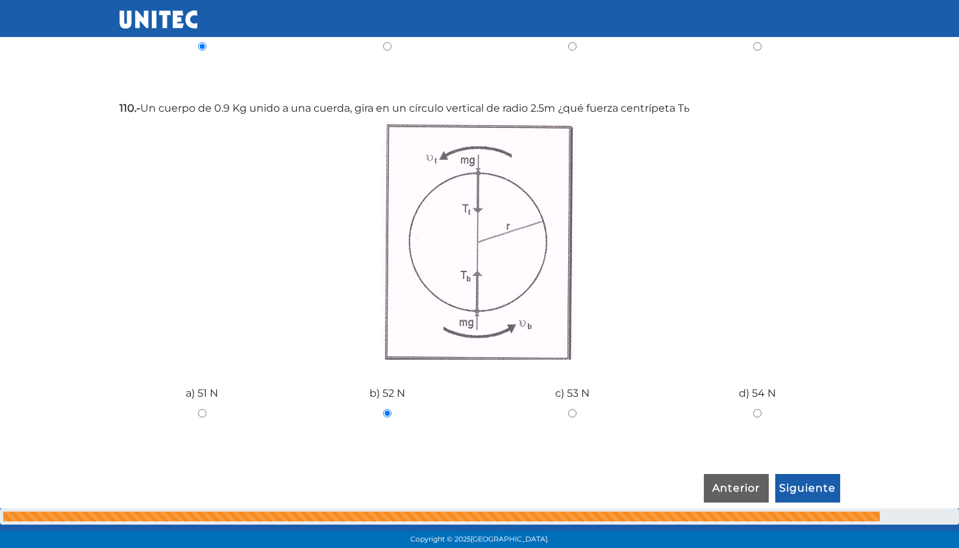
click at [818, 493] on input "Siguiente" at bounding box center [808, 488] width 65 height 29
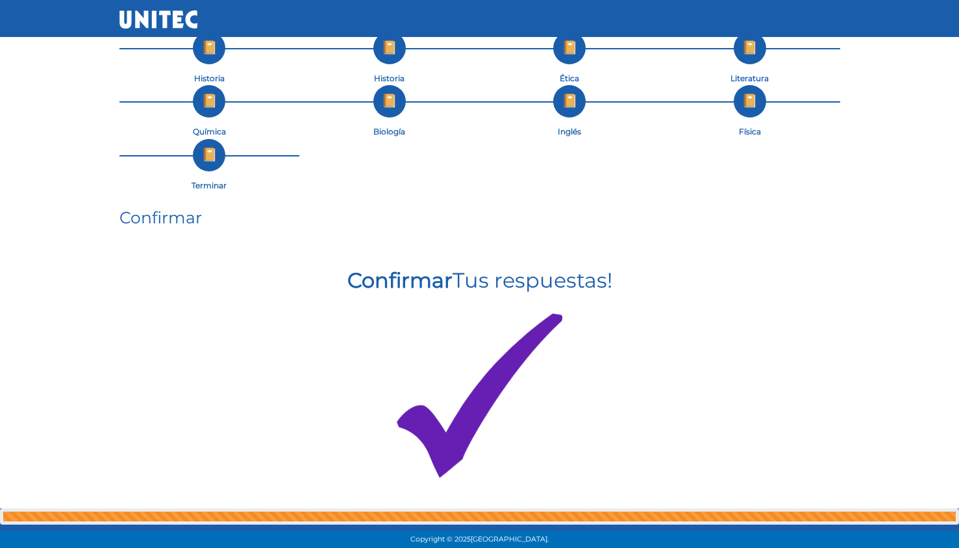
scroll to position [165, 0]
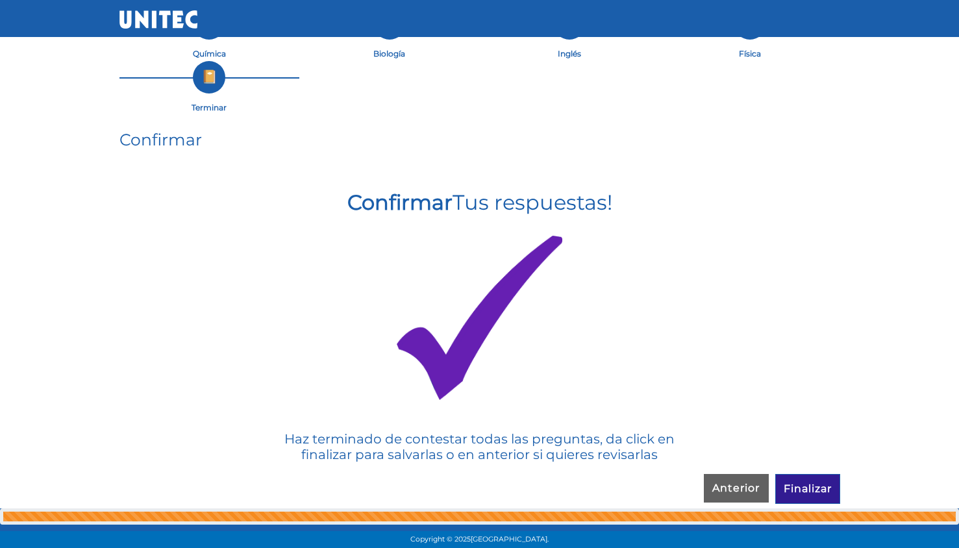
click at [802, 492] on input "Finalizar" at bounding box center [808, 489] width 65 height 30
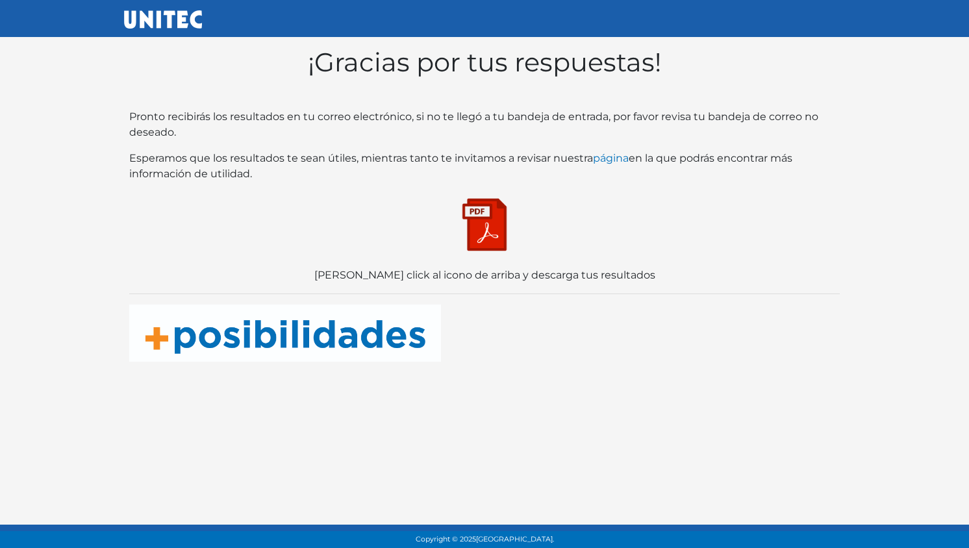
click at [495, 227] on img at bounding box center [484, 224] width 65 height 65
